Goal: Transaction & Acquisition: Purchase product/service

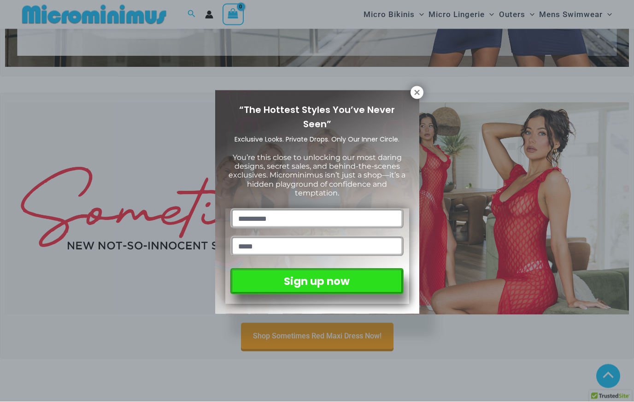
scroll to position [214, 0]
click at [417, 94] on icon at bounding box center [416, 92] width 5 height 5
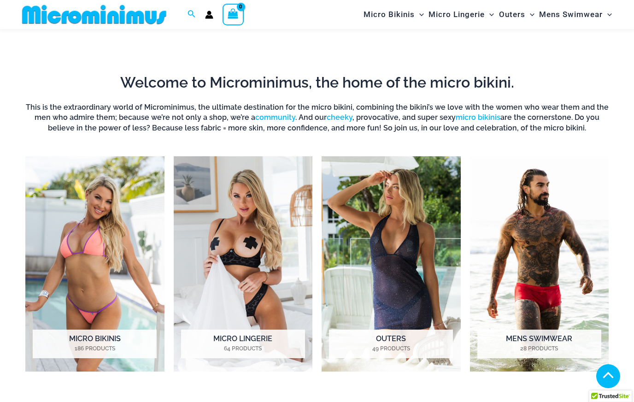
scroll to position [565, 0]
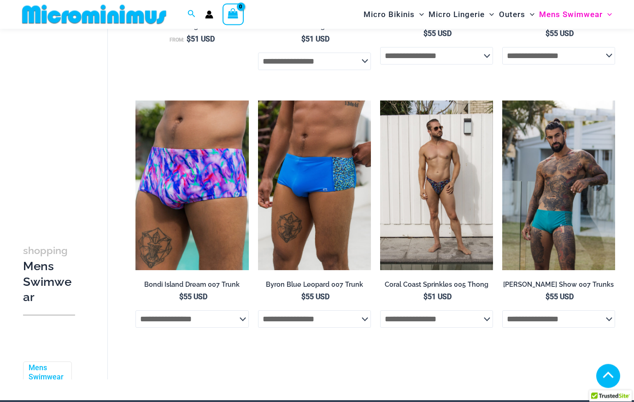
scroll to position [1654, 0]
